Goal: Check status: Check status

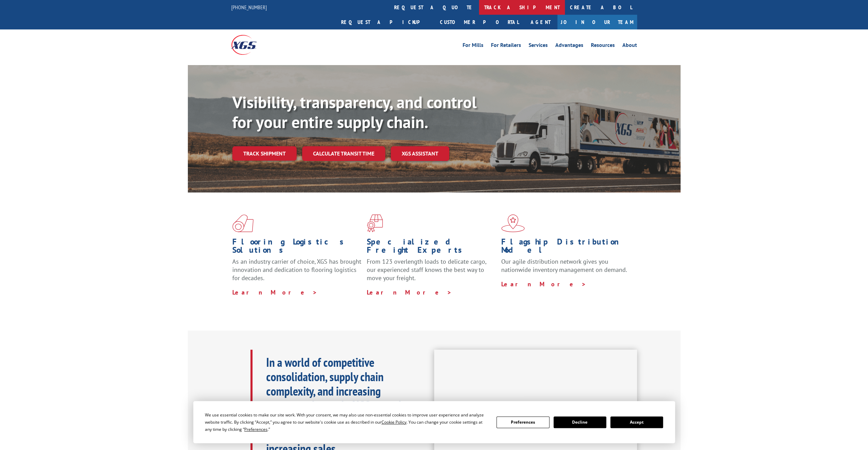
click at [479, 11] on link "track a shipment" at bounding box center [522, 7] width 86 height 15
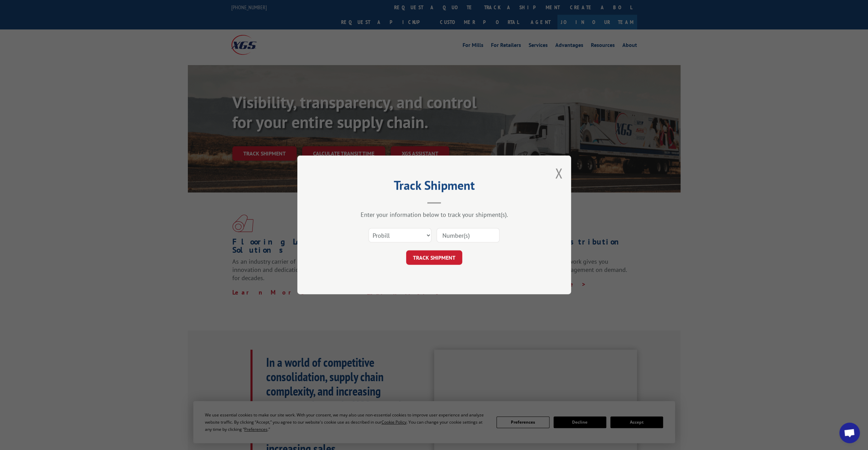
click at [462, 241] on input at bounding box center [468, 235] width 63 height 14
type input "17119675"
click button "TRACK SHIPMENT" at bounding box center [434, 258] width 56 height 14
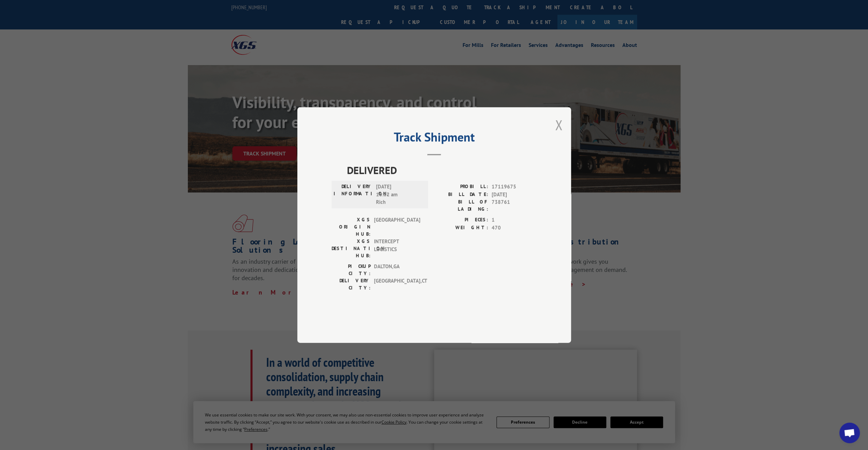
click at [560, 134] on button "Close modal" at bounding box center [559, 125] width 8 height 18
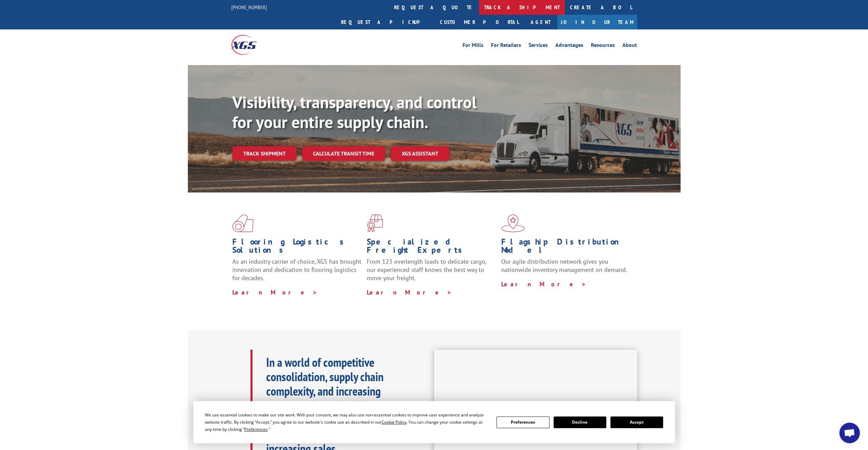
click at [479, 3] on link "track a shipment" at bounding box center [522, 7] width 86 height 15
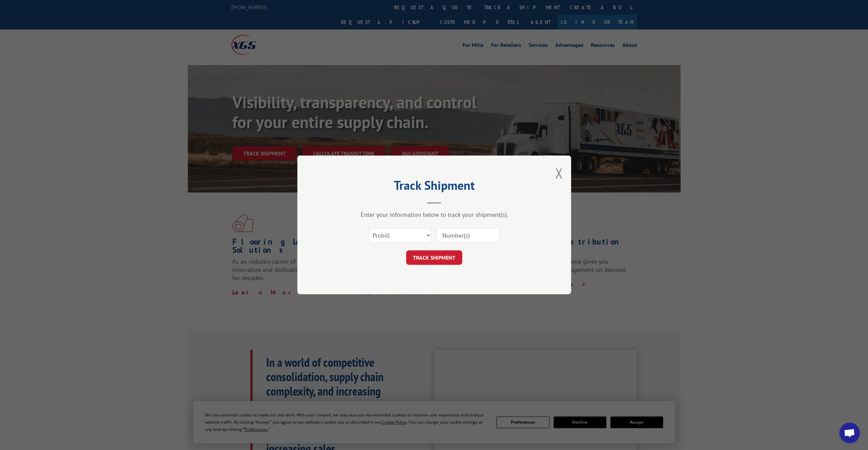
click at [447, 228] on div at bounding box center [468, 236] width 63 height 16
click at [446, 235] on input at bounding box center [468, 235] width 63 height 14
paste input "332277385"
type input "332277385"
click at [436, 252] on button "TRACK SHIPMENT" at bounding box center [434, 258] width 56 height 14
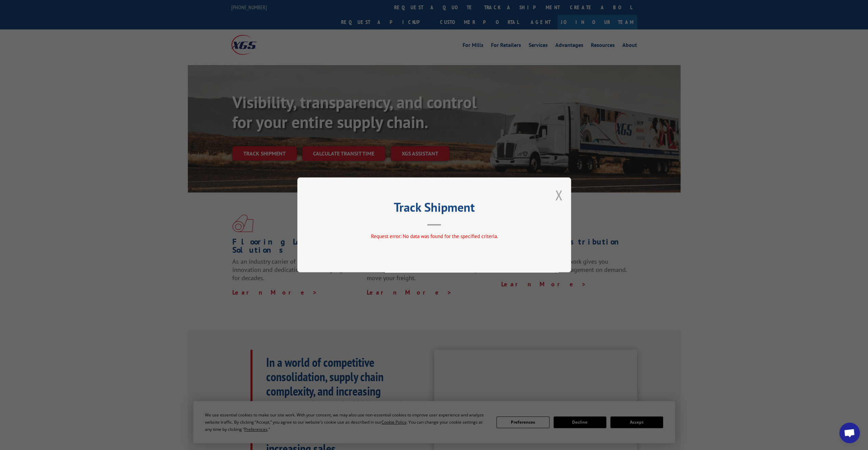
click at [559, 199] on button "Close modal" at bounding box center [559, 195] width 8 height 18
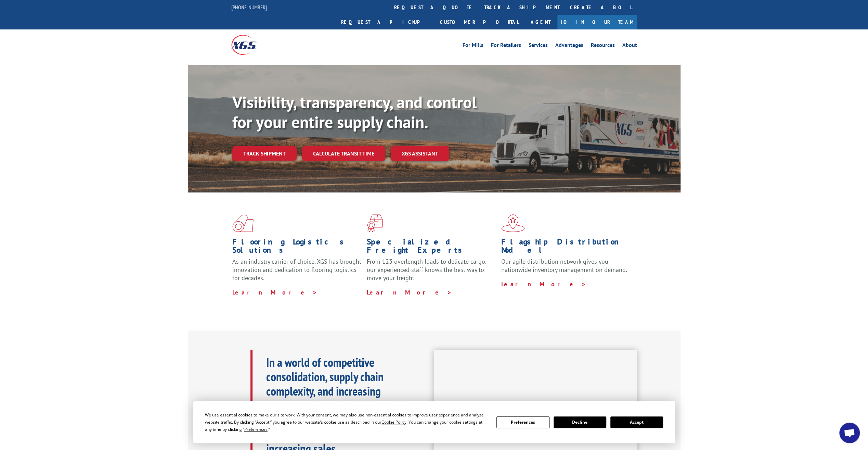
click at [260, 148] on div "Visibility, transparency, and control for your entire supply chain. Track shipm…" at bounding box center [456, 139] width 448 height 95
click at [262, 146] on link "Track shipment" at bounding box center [264, 153] width 64 height 14
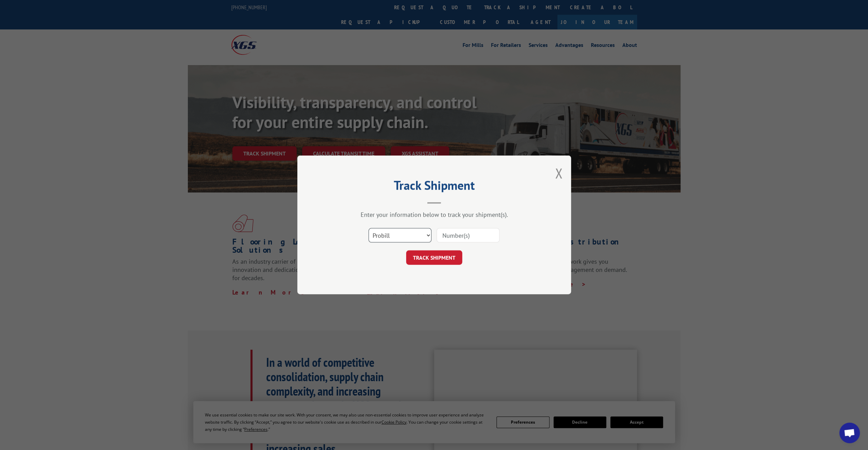
click at [411, 233] on select "Select category... Probill BOL PO" at bounding box center [400, 235] width 63 height 14
select select "bol"
click at [369, 228] on select "Select category... Probill BOL PO" at bounding box center [400, 235] width 63 height 14
click at [446, 241] on input at bounding box center [468, 235] width 63 height 14
paste input "332277385"
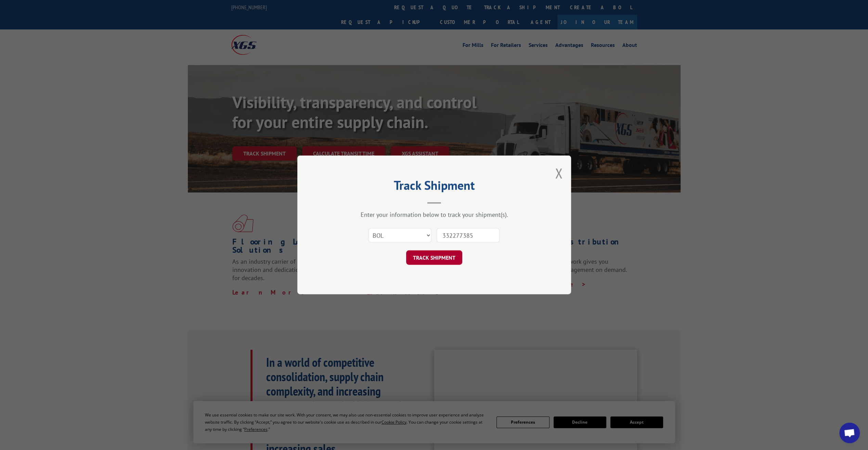
type input "332277385"
click at [447, 257] on button "TRACK SHIPMENT" at bounding box center [434, 258] width 56 height 14
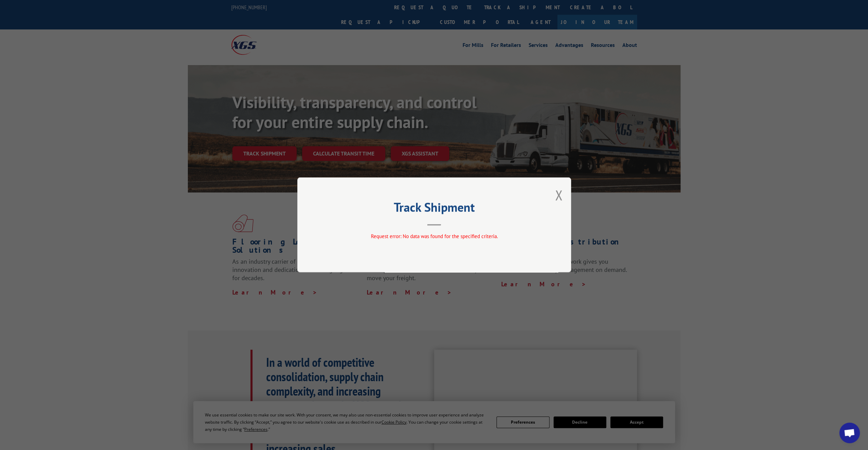
click at [563, 191] on div "Track Shipment Request error: No data was found for the specified criteria." at bounding box center [434, 224] width 274 height 95
click at [560, 194] on button "Close modal" at bounding box center [559, 195] width 8 height 18
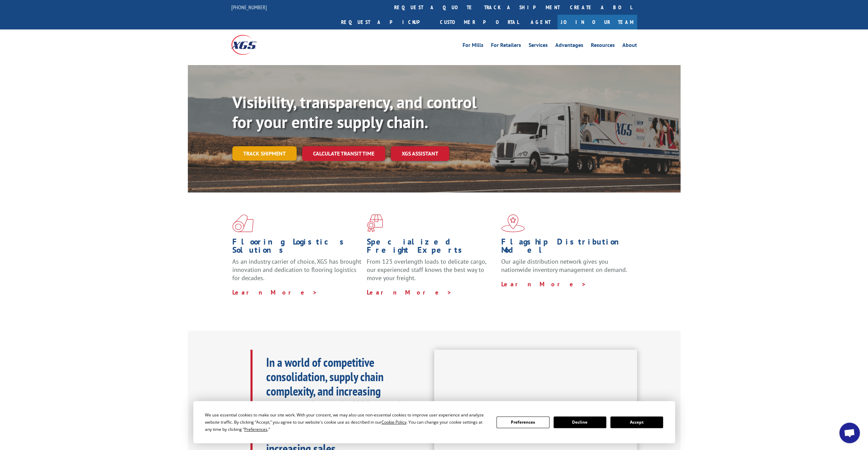
click at [263, 146] on link "Track shipment" at bounding box center [264, 153] width 64 height 14
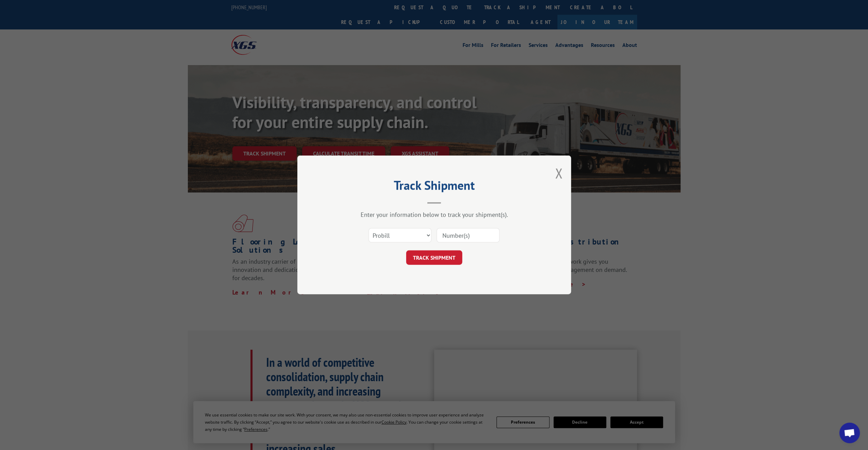
click at [468, 236] on input at bounding box center [468, 235] width 63 height 14
paste input "332277385"
type input "332277385"
click at [448, 253] on button "TRACK SHIPMENT" at bounding box center [434, 258] width 56 height 14
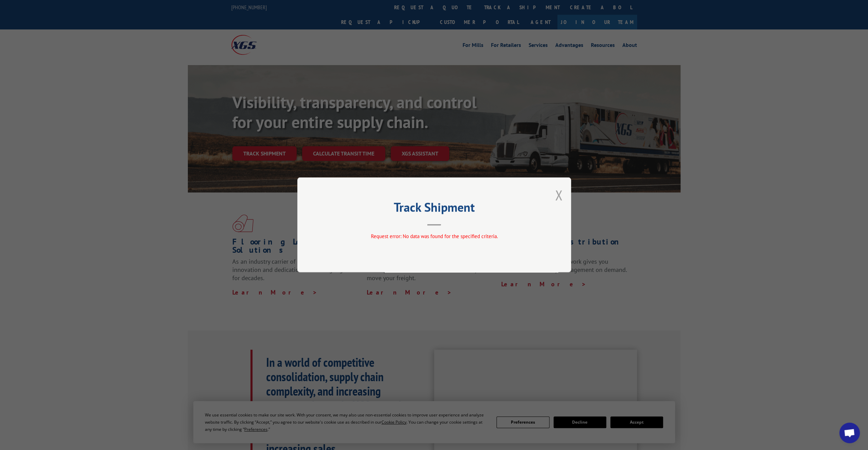
click at [561, 195] on button "Close modal" at bounding box center [559, 195] width 8 height 18
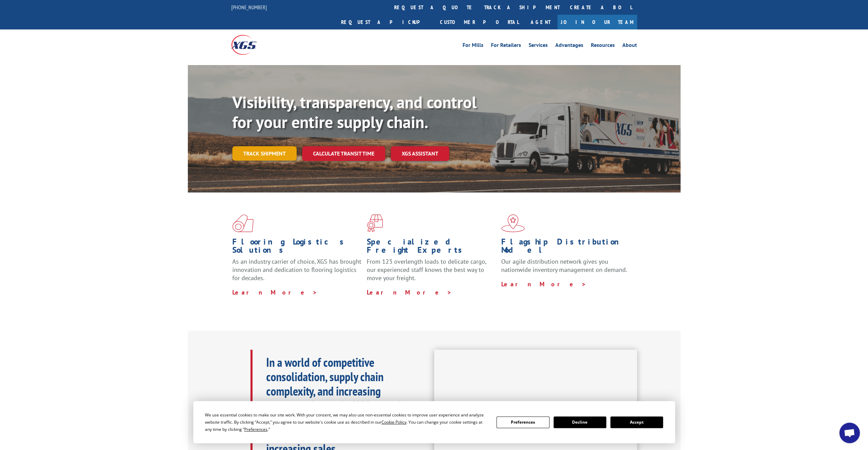
click at [278, 146] on link "Track shipment" at bounding box center [264, 153] width 64 height 14
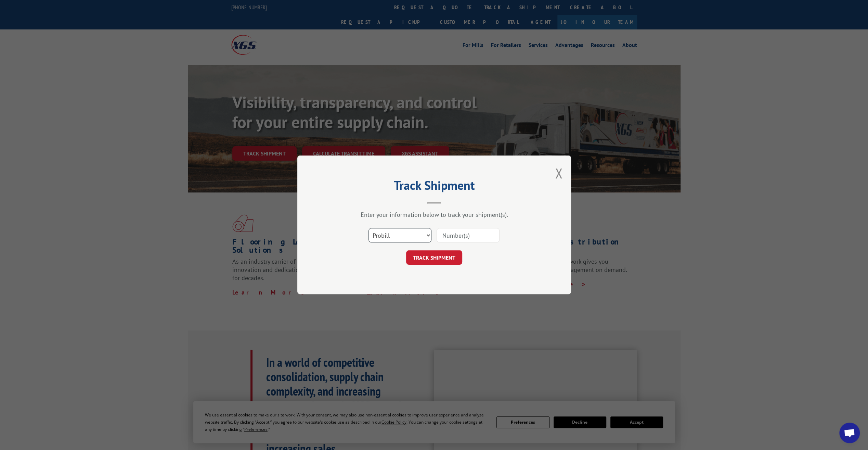
click at [417, 236] on select "Select category... Probill BOL PO" at bounding box center [400, 235] width 63 height 14
select select "bol"
click at [369, 228] on select "Select category... Probill BOL PO" at bounding box center [400, 235] width 63 height 14
drag, startPoint x: 480, startPoint y: 233, endPoint x: 411, endPoint y: 230, distance: 68.8
click at [419, 229] on div "Select category... Probill BOL PO" at bounding box center [434, 235] width 205 height 23
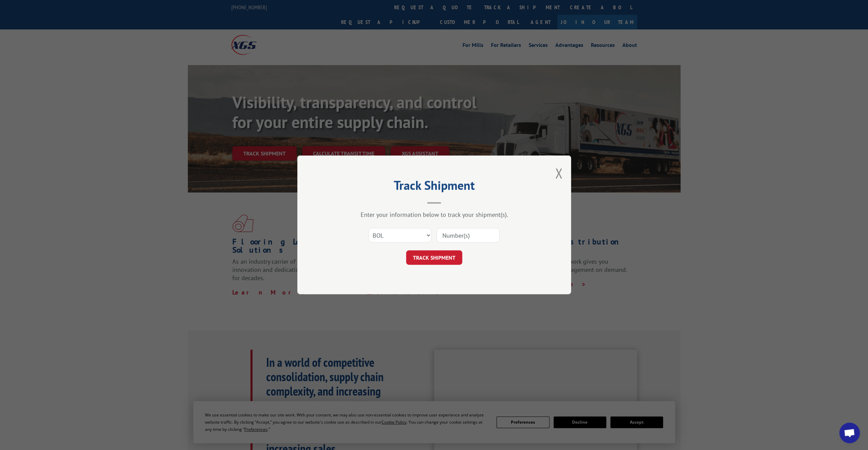
paste input "4020039211"
type input "4020039211"
click at [433, 257] on button "TRACK SHIPMENT" at bounding box center [434, 258] width 56 height 14
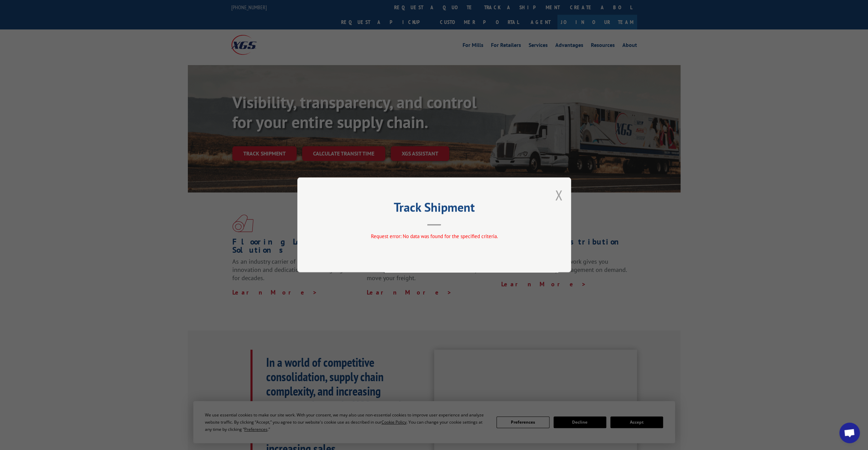
click at [560, 198] on button "Close modal" at bounding box center [559, 195] width 8 height 18
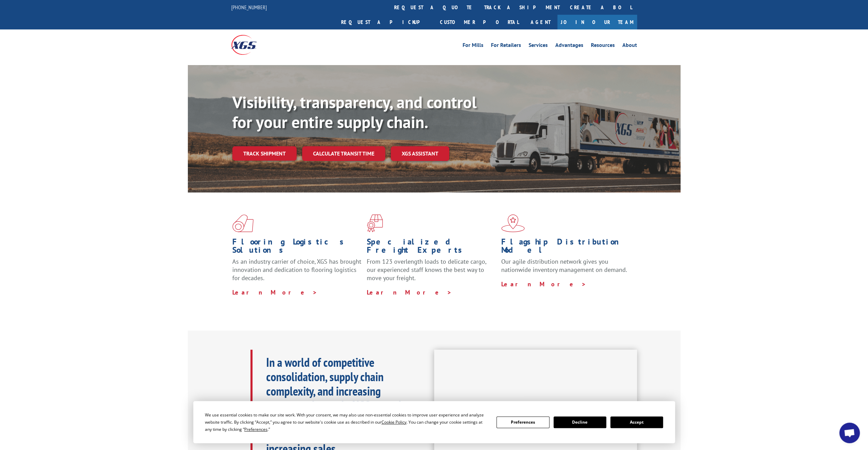
click at [479, 6] on link "track a shipment" at bounding box center [522, 7] width 86 height 15
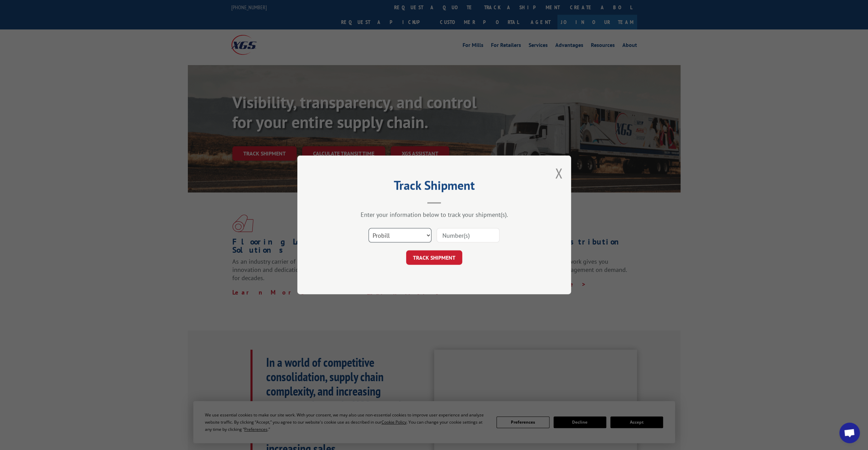
click at [407, 238] on select "Select category... Probill BOL PO" at bounding box center [400, 235] width 63 height 14
click at [369, 228] on select "Select category... Probill BOL PO" at bounding box center [400, 235] width 63 height 14
click at [404, 242] on select "Select category... Probill BOL PO" at bounding box center [400, 235] width 63 height 14
select select "probill"
click at [369, 228] on select "Select category... Probill BOL PO" at bounding box center [400, 235] width 63 height 14
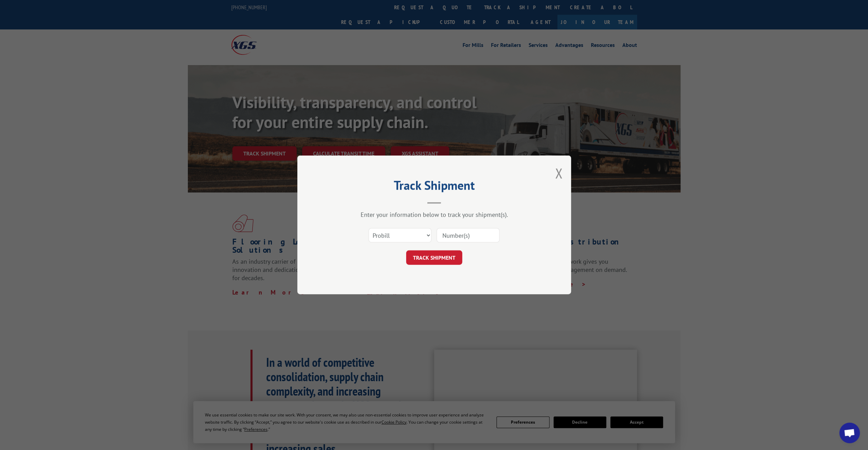
click at [473, 241] on input at bounding box center [468, 235] width 63 height 14
paste input "4020039211"
type input "4020039211"
click at [429, 259] on button "TRACK SHIPMENT" at bounding box center [434, 258] width 56 height 14
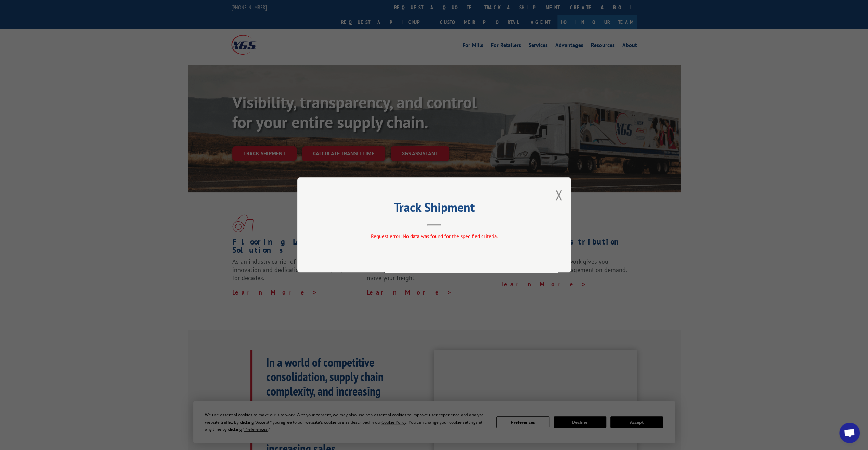
click at [419, 236] on span "Request error: No data was found for the specified criteria." at bounding box center [434, 236] width 127 height 7
click at [555, 191] on button "Close modal" at bounding box center [559, 195] width 8 height 18
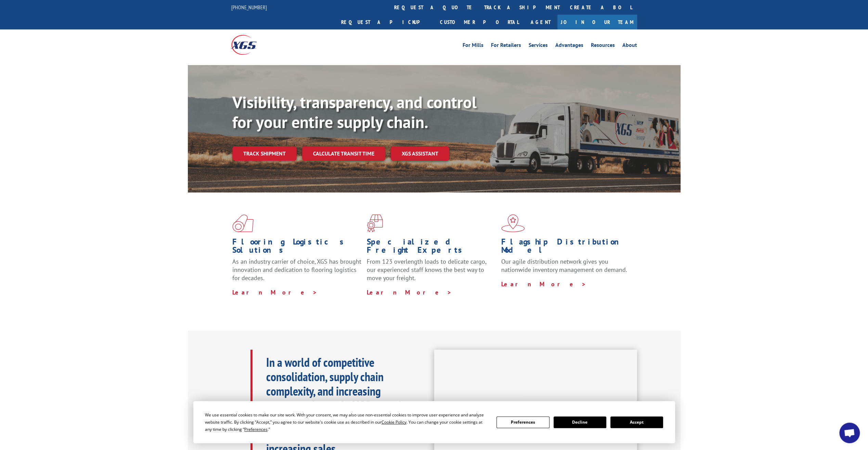
click at [479, 3] on link "track a shipment" at bounding box center [522, 7] width 86 height 15
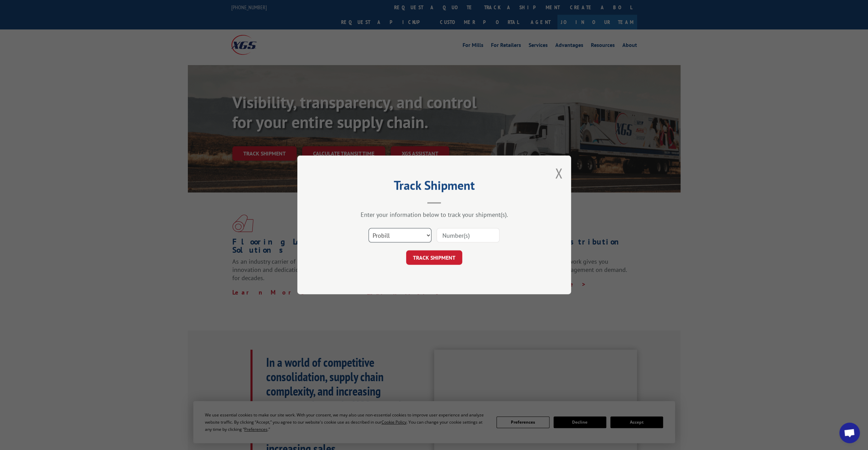
click at [394, 237] on select "Select category... Probill BOL PO" at bounding box center [400, 235] width 63 height 14
select select "po"
click at [369, 228] on select "Select category... Probill BOL PO" at bounding box center [400, 235] width 63 height 14
click at [451, 241] on input at bounding box center [468, 235] width 63 height 14
paste input "4020039211"
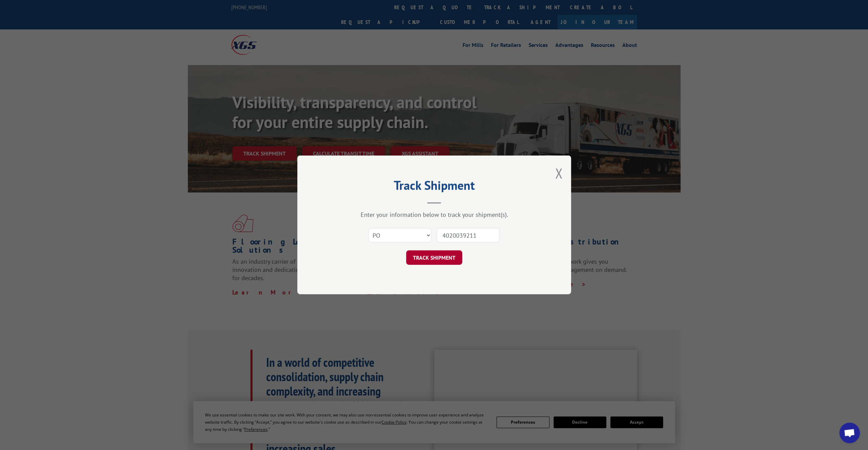
type input "4020039211"
click at [440, 258] on button "TRACK SHIPMENT" at bounding box center [434, 258] width 56 height 14
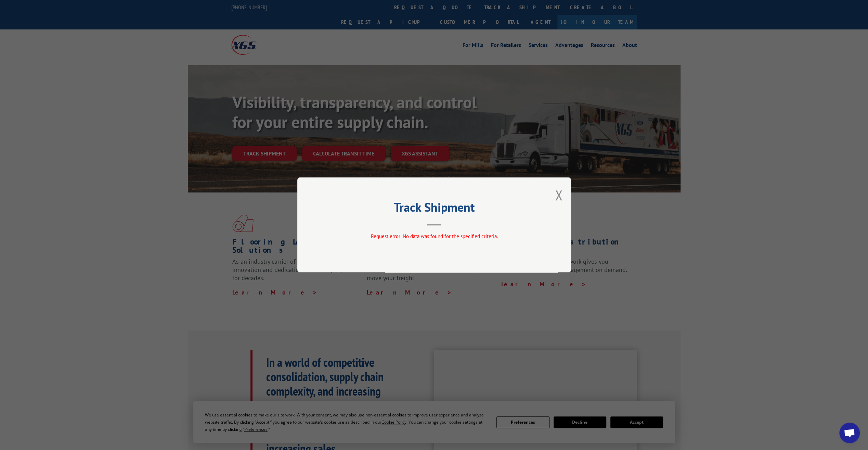
click at [564, 196] on div "Track Shipment Request error: No data was found for the specified criteria." at bounding box center [434, 224] width 274 height 95
click at [562, 196] on button "Close modal" at bounding box center [559, 195] width 8 height 18
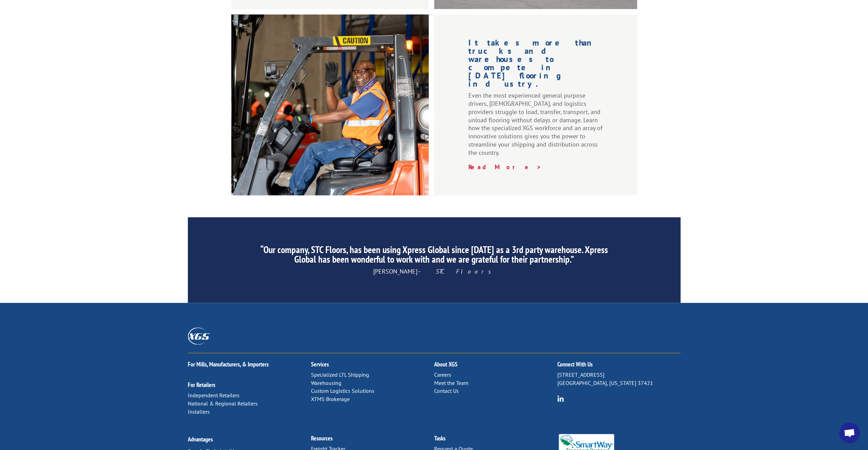
scroll to position [905, 0]
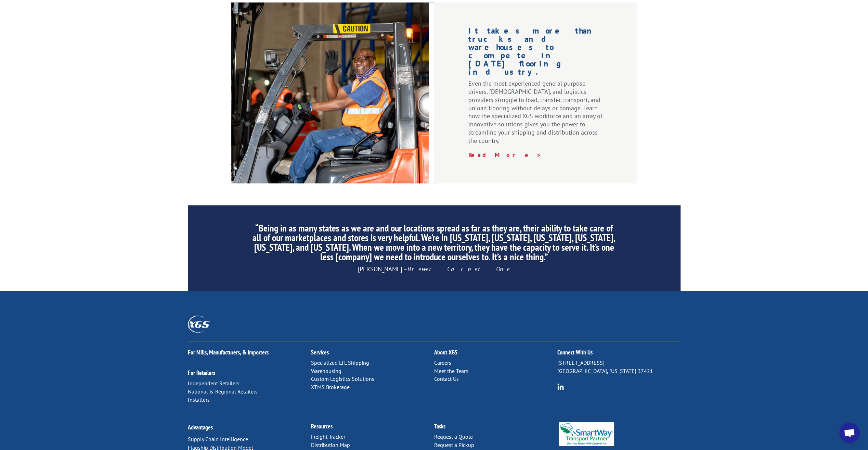
click at [449, 375] on link "Contact Us" at bounding box center [446, 378] width 25 height 7
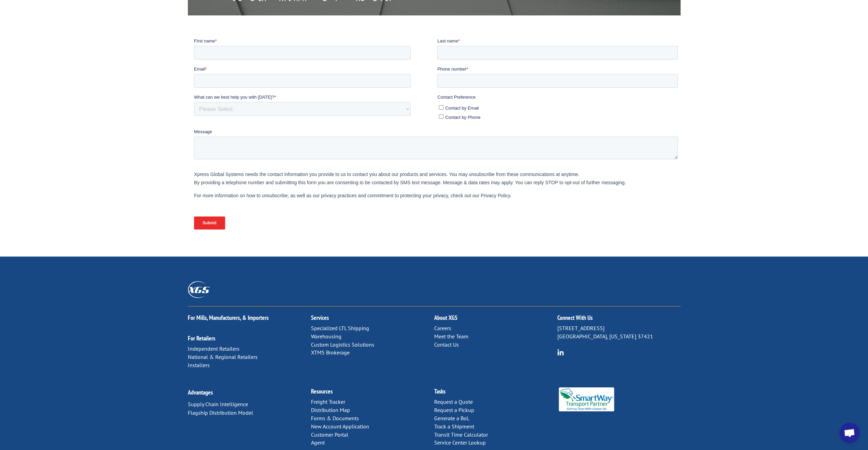
scroll to position [142, 0]
